Goal: Task Accomplishment & Management: Manage account settings

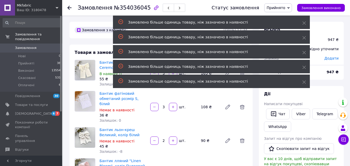
drag, startPoint x: 304, startPoint y: 82, endPoint x: 304, endPoint y: 71, distance: 11.4
click at [304, 81] on icon at bounding box center [305, 82] width 4 height 4
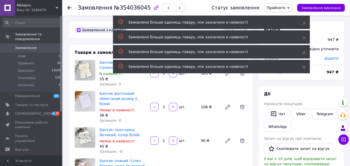
drag, startPoint x: 304, startPoint y: 68, endPoint x: 304, endPoint y: 64, distance: 3.6
click at [304, 67] on icon at bounding box center [305, 68] width 4 height 4
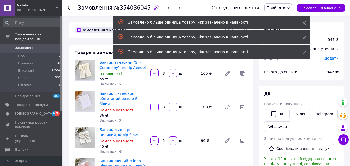
drag, startPoint x: 304, startPoint y: 54, endPoint x: 305, endPoint y: 50, distance: 4.5
click at [304, 54] on span at bounding box center [305, 52] width 4 height 5
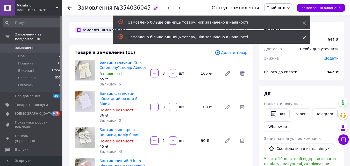
click at [305, 37] on icon at bounding box center [305, 38] width 4 height 4
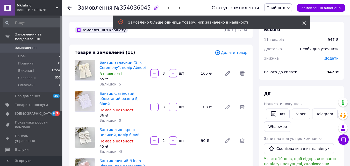
click at [305, 22] on use at bounding box center [304, 23] width 3 height 3
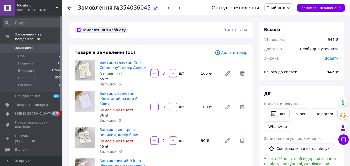
click at [239, 53] on span "Додати товар" at bounding box center [231, 53] width 33 height 6
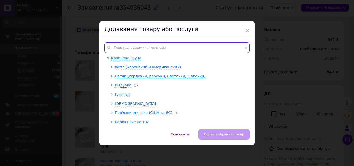
click at [183, 50] on input "text" at bounding box center [176, 48] width 145 height 10
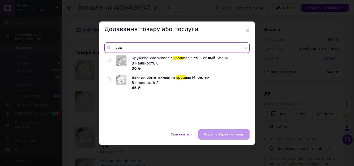
type input "прош"
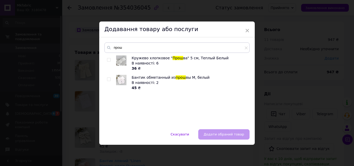
click at [107, 79] on input "checkbox" at bounding box center [108, 79] width 3 height 3
checkbox input "true"
click at [216, 134] on span "Додати обраний товар" at bounding box center [224, 134] width 40 height 4
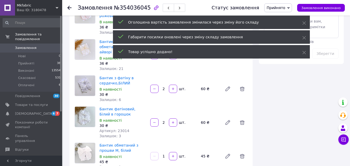
scroll to position [311, 0]
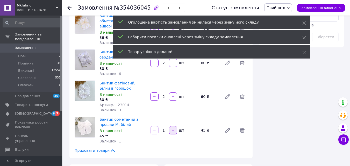
click at [172, 129] on icon "button" at bounding box center [173, 131] width 4 height 4
type input "2"
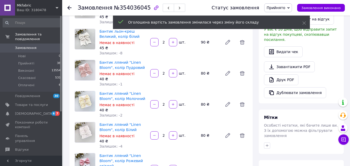
scroll to position [104, 0]
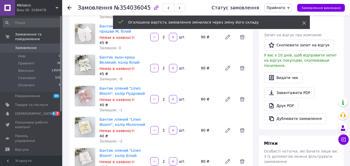
click at [305, 21] on span at bounding box center [305, 22] width 4 height 5
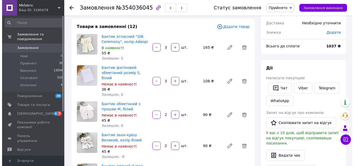
scroll to position [0, 0]
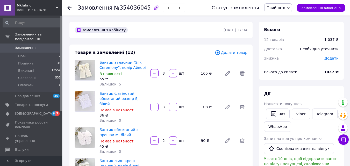
click at [236, 52] on span "Додати товар" at bounding box center [231, 53] width 33 height 6
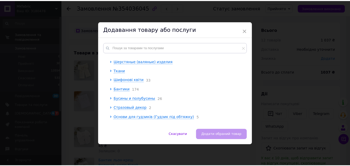
scroll to position [188, 0]
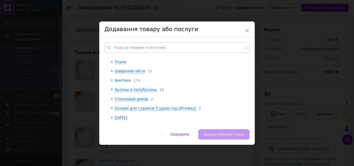
click at [123, 80] on span "Бантики" at bounding box center [123, 80] width 16 height 4
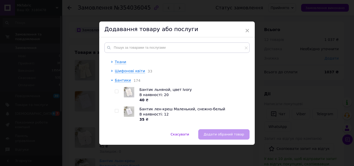
click at [116, 92] on input "checkbox" at bounding box center [116, 91] width 3 height 3
checkbox input "true"
click at [208, 133] on span "Додати обраний товар" at bounding box center [224, 134] width 40 height 4
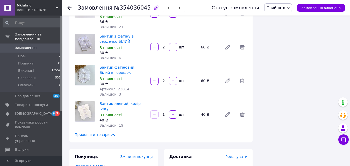
scroll to position [359, 0]
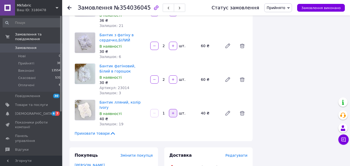
click at [174, 111] on icon "button" at bounding box center [173, 113] width 4 height 4
type input "4"
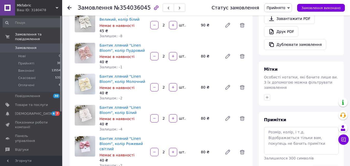
scroll to position [100, 0]
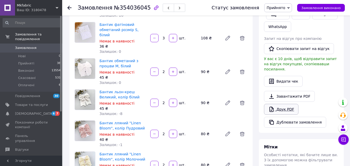
click at [286, 104] on link "Друк PDF" at bounding box center [281, 109] width 34 height 11
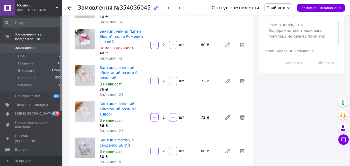
scroll to position [415, 0]
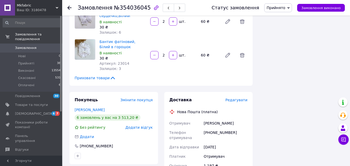
click at [32, 46] on span "Замовлення" at bounding box center [26, 48] width 22 height 5
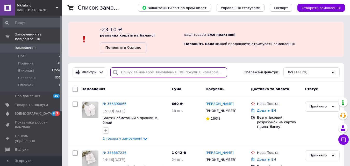
click at [158, 71] on input "search" at bounding box center [168, 72] width 116 height 10
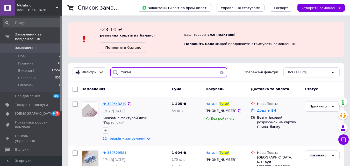
type input "тугай"
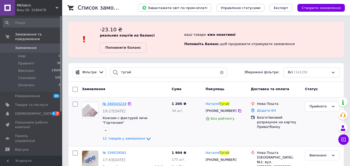
click at [117, 103] on span "№ 340543219" at bounding box center [115, 104] width 24 height 4
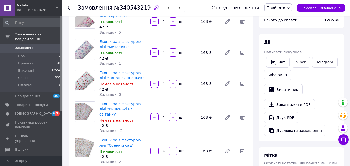
scroll to position [78, 0]
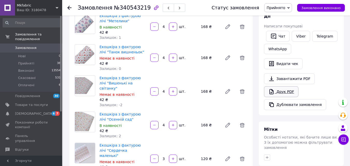
click at [290, 90] on link "Друк PDF" at bounding box center [281, 91] width 34 height 11
